Goal: Information Seeking & Learning: Find specific fact

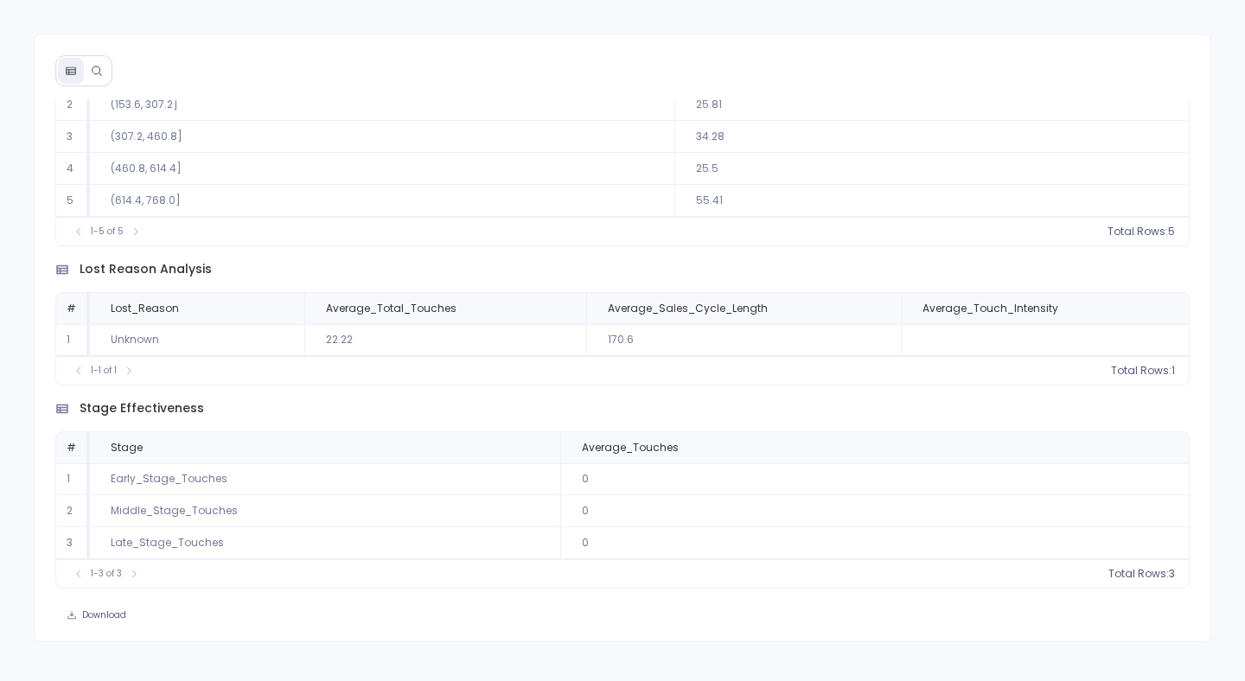
scroll to position [768, 0]
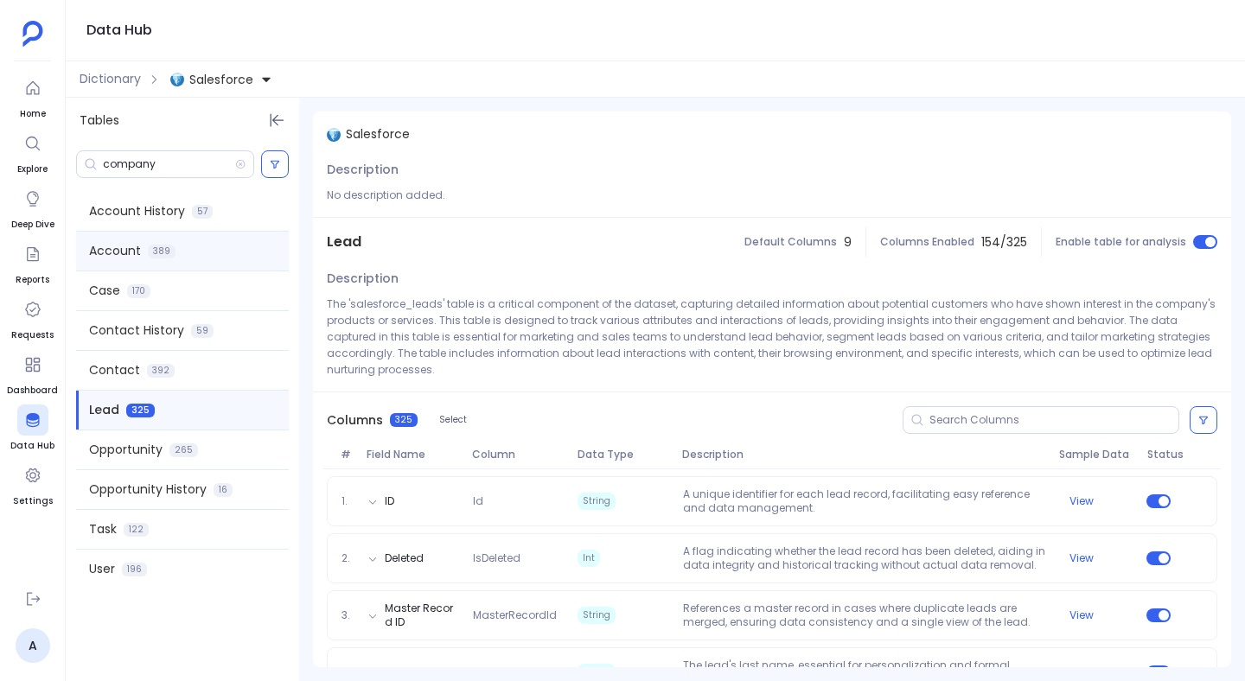
scroll to position [568, 0]
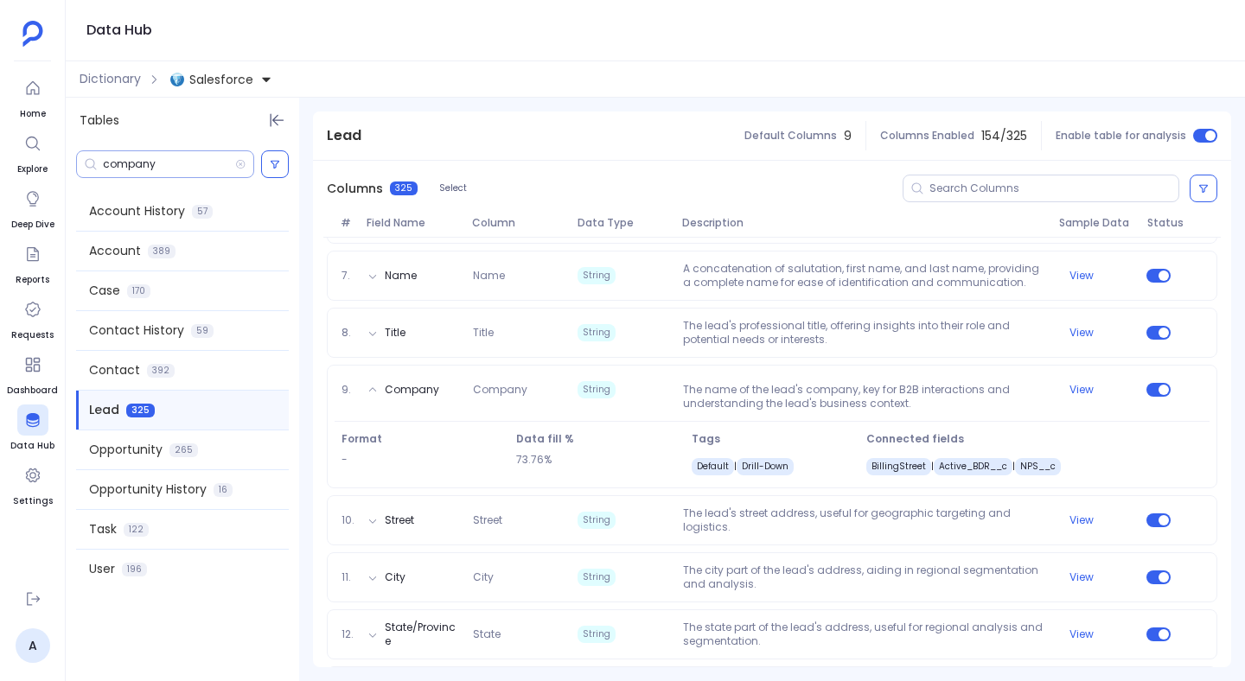
click at [200, 172] on div "company" at bounding box center [165, 164] width 178 height 28
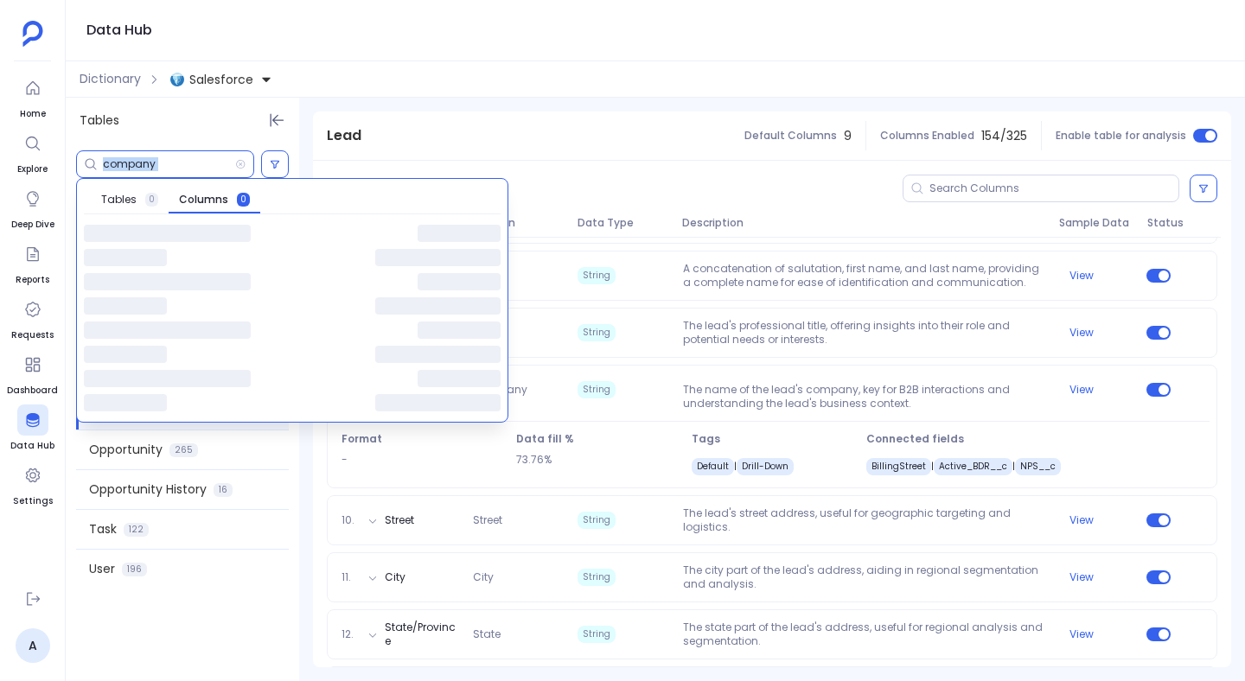
click at [190, 157] on input "company" at bounding box center [169, 164] width 132 height 14
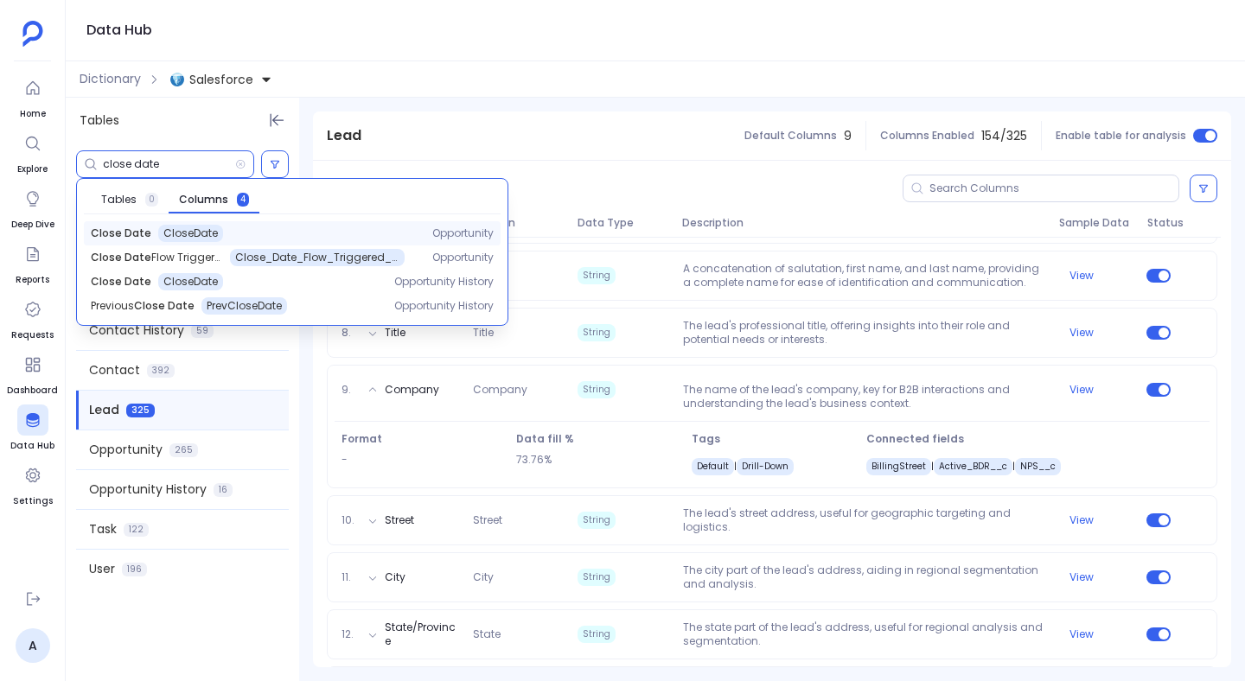
type input "close date"
click at [200, 237] on span "CloseDate" at bounding box center [190, 234] width 54 height 14
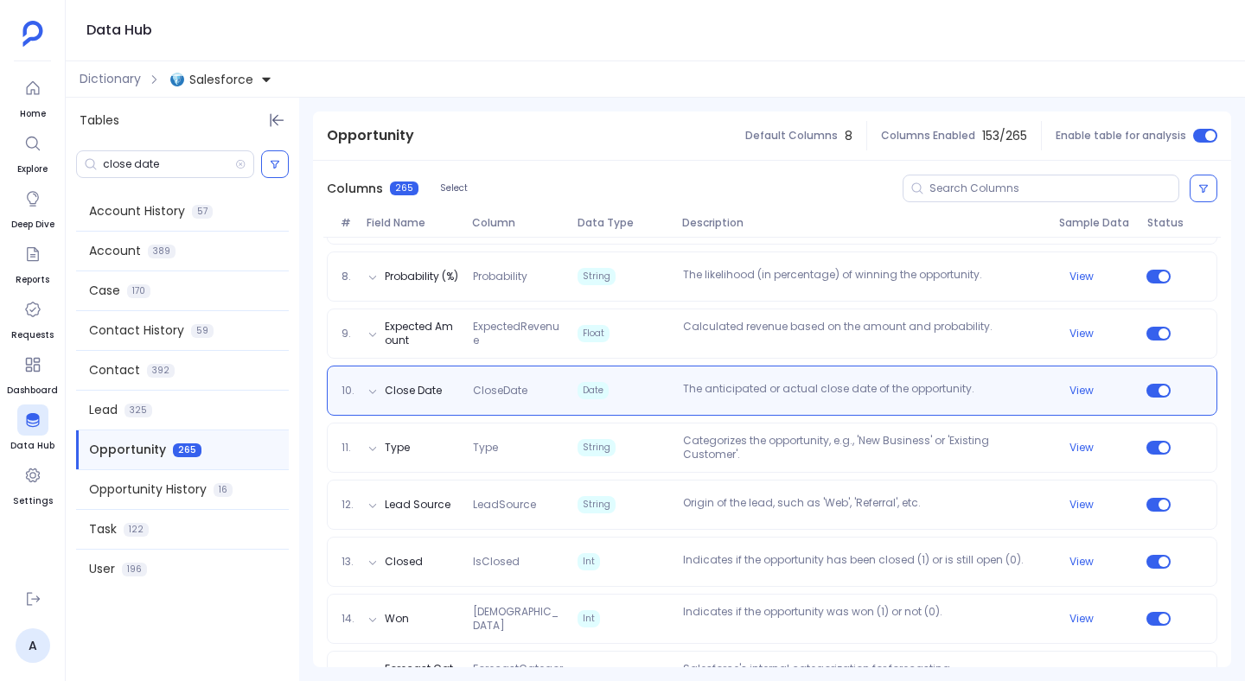
scroll to position [625, 0]
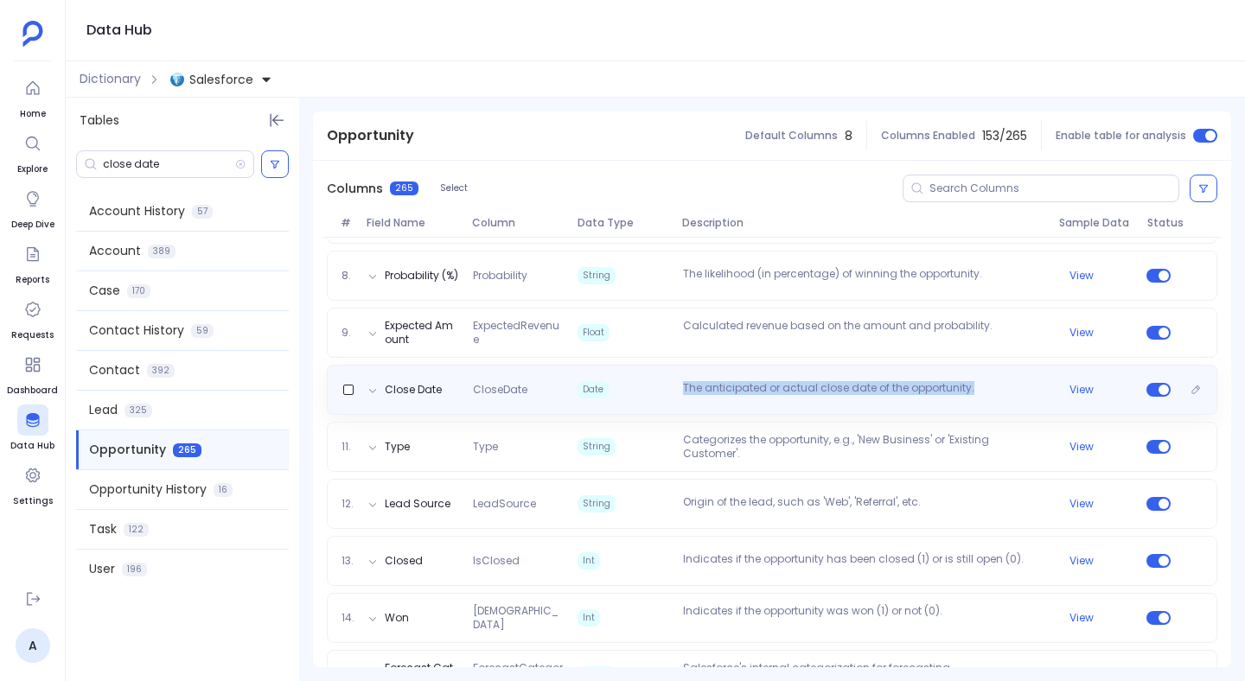
drag, startPoint x: 981, startPoint y: 390, endPoint x: 682, endPoint y: 388, distance: 298.4
click at [682, 388] on p "The anticipated or actual close date of the opportunity." at bounding box center [864, 389] width 376 height 17
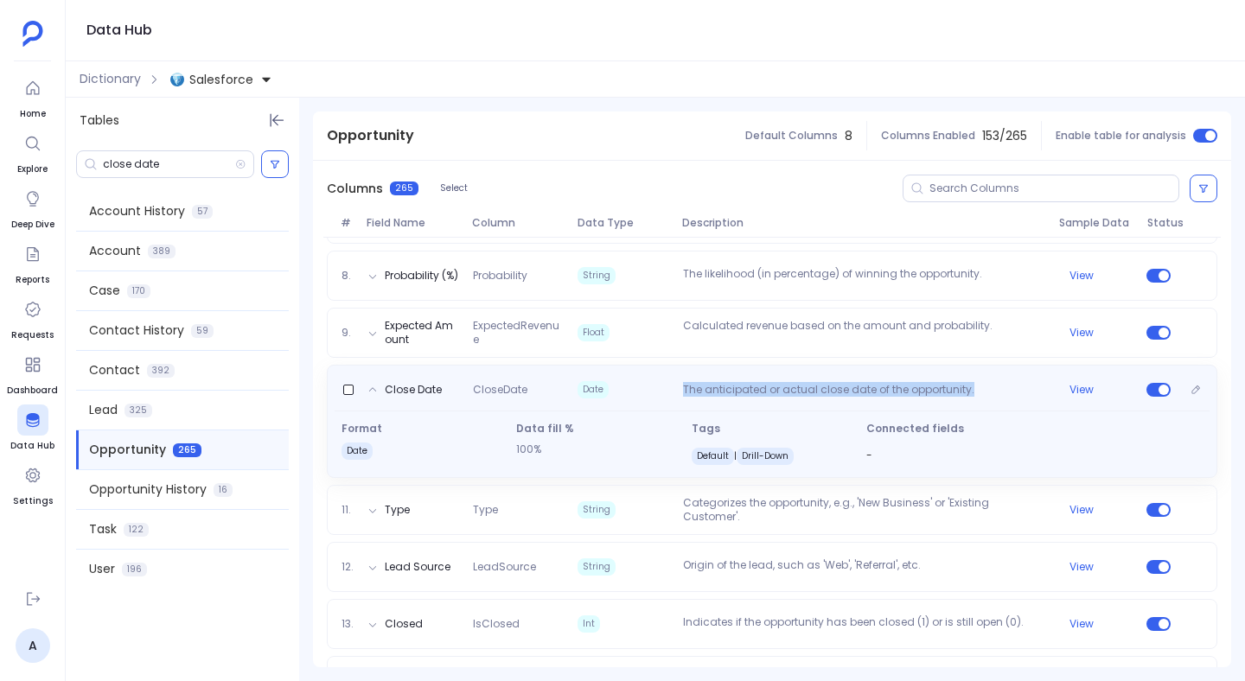
copy p "The anticipated or actual close date of the opportunity."
click at [1072, 391] on button "View" at bounding box center [1082, 390] width 24 height 14
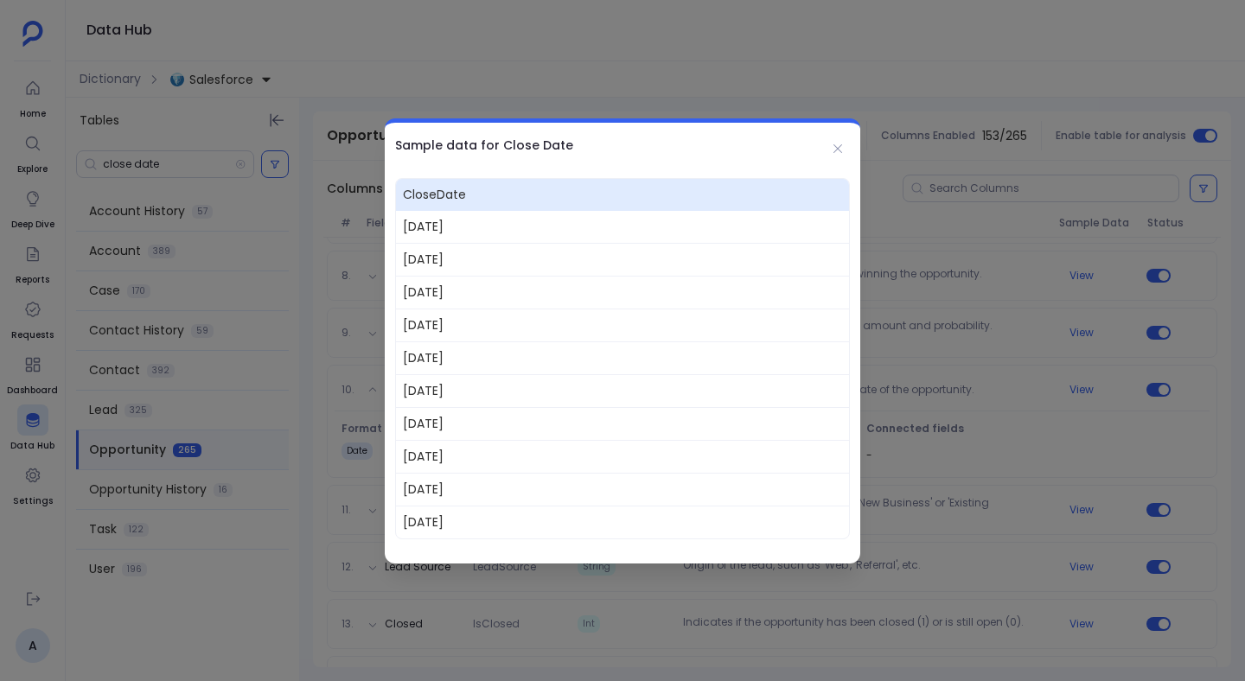
click at [443, 228] on span "[DATE]" at bounding box center [622, 227] width 453 height 32
copy span "[DATE]"
click at [457, 253] on span "[DATE]" at bounding box center [622, 259] width 453 height 33
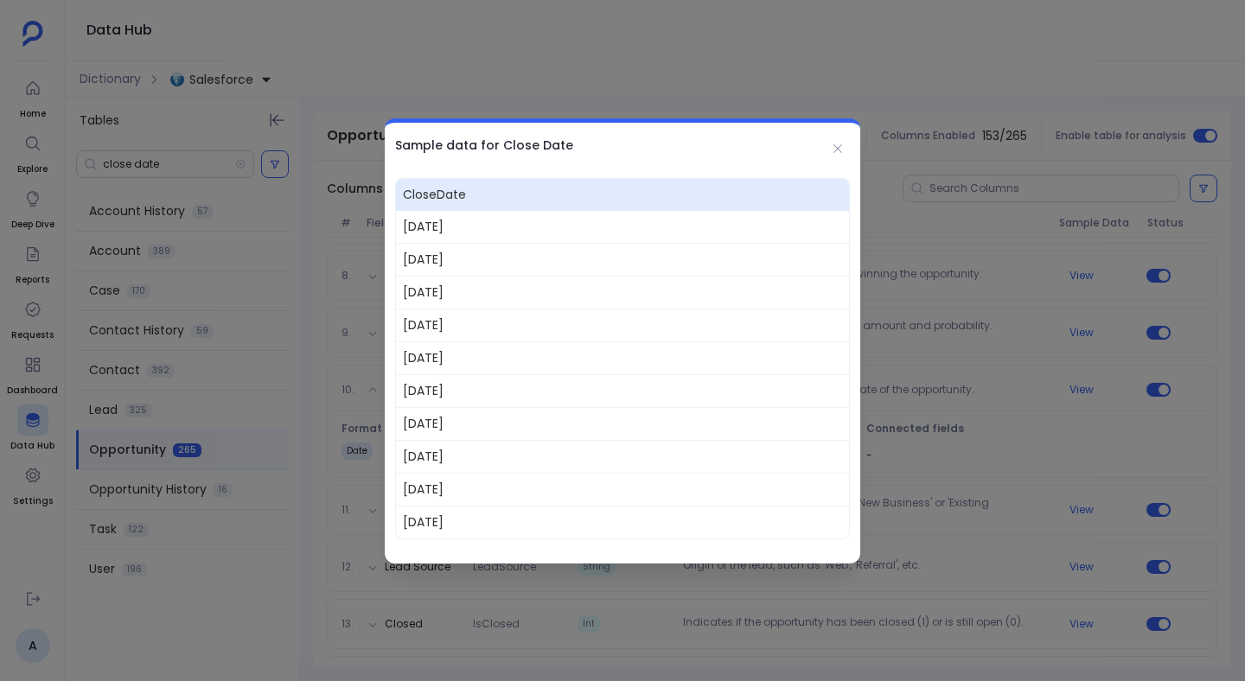
click at [457, 253] on span "[DATE]" at bounding box center [622, 259] width 453 height 33
copy span "[DATE]"
click at [462, 298] on span "[DATE]" at bounding box center [622, 292] width 453 height 33
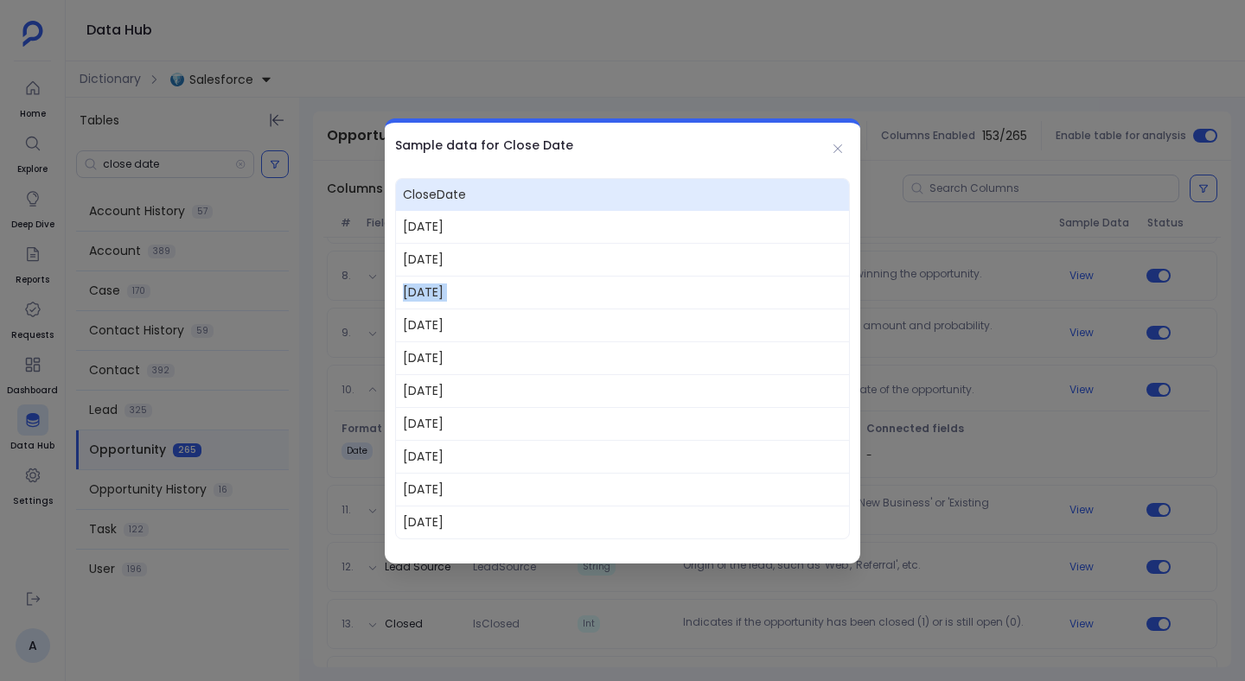
click at [462, 298] on span "[DATE]" at bounding box center [622, 292] width 453 height 33
copy span "[DATE]"
click at [444, 329] on span "[DATE]" at bounding box center [622, 325] width 453 height 33
copy span "01"
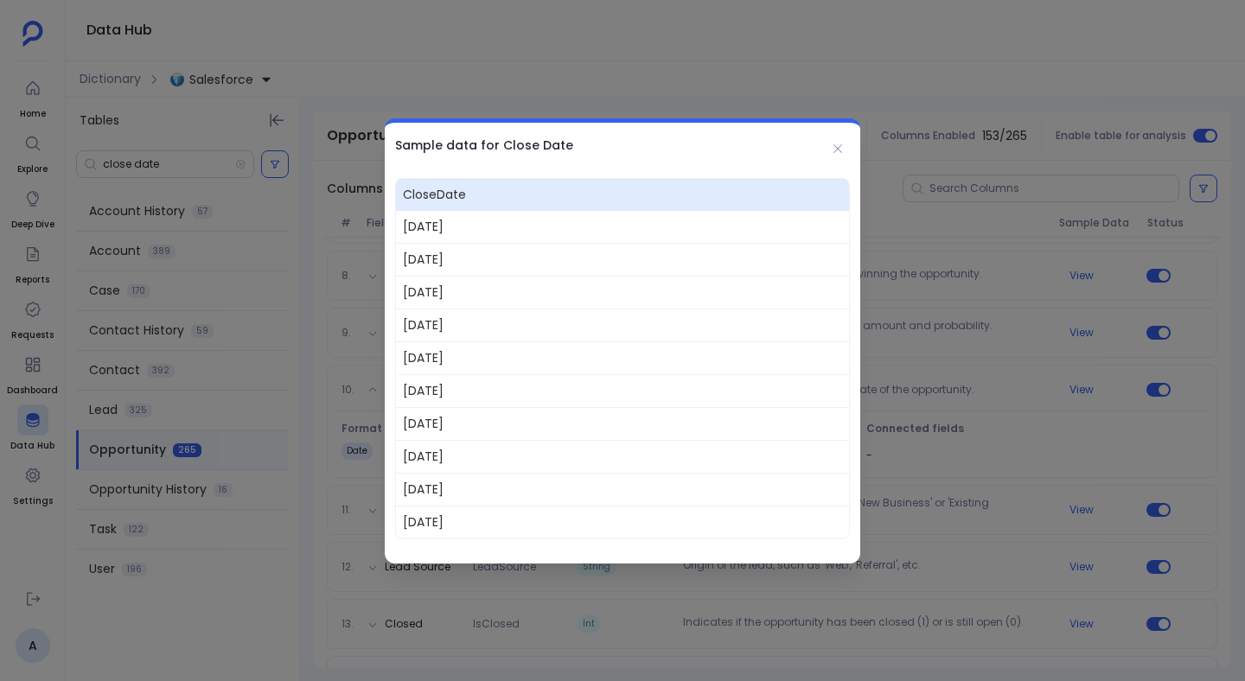
click at [444, 329] on span "[DATE]" at bounding box center [622, 325] width 453 height 33
click at [453, 352] on span "[DATE]" at bounding box center [622, 358] width 453 height 33
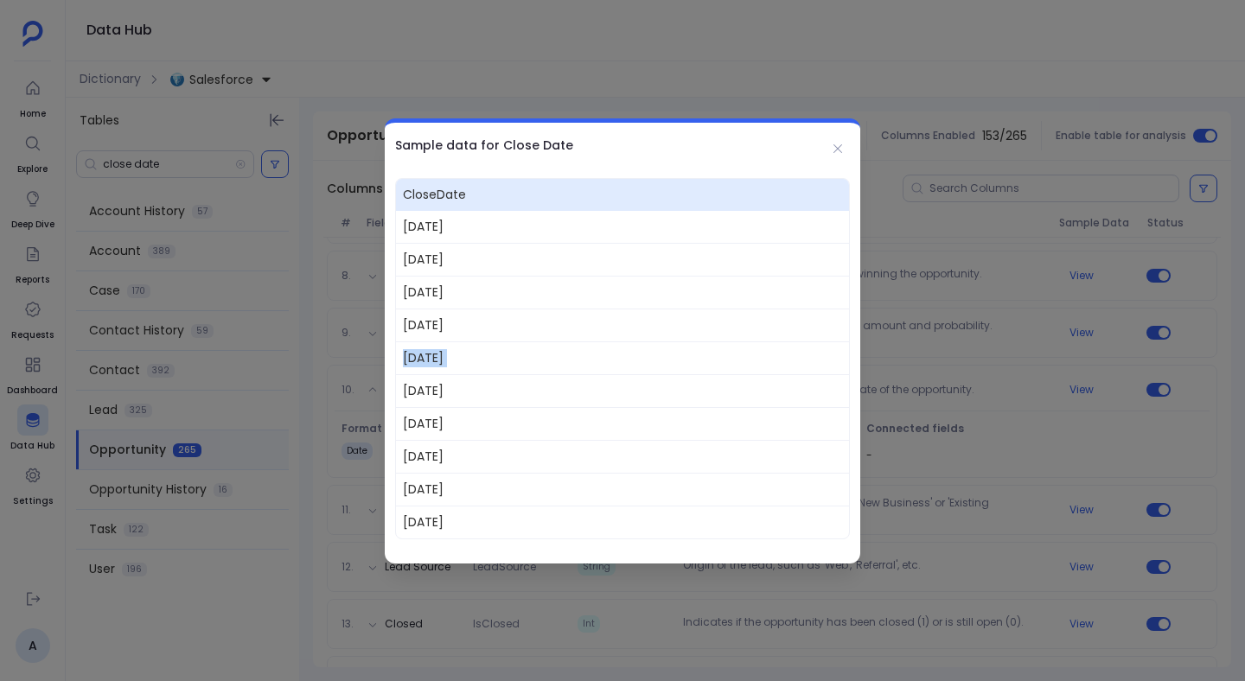
click at [453, 352] on span "[DATE]" at bounding box center [622, 358] width 453 height 33
copy span "[DATE]"
click at [841, 150] on icon at bounding box center [838, 149] width 14 height 14
